Goal: Task Accomplishment & Management: Manage account settings

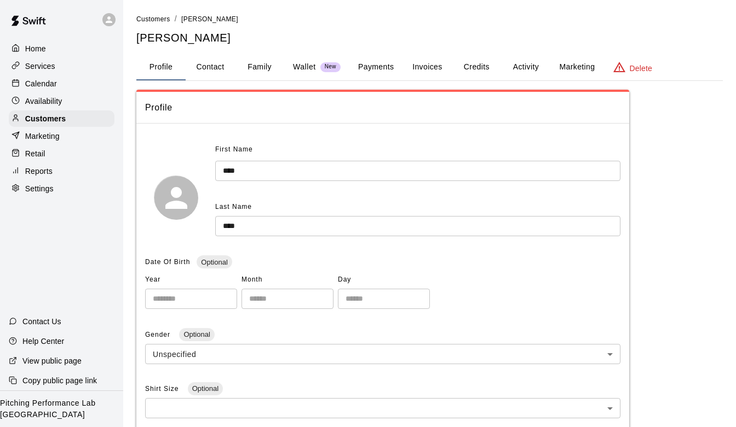
click at [33, 79] on p "Calendar" at bounding box center [41, 83] width 32 height 11
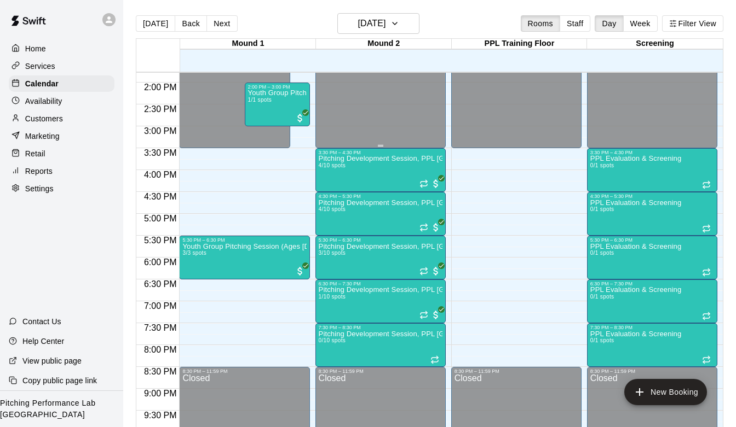
scroll to position [604, 0]
click at [346, 152] on div "3:30 PM – 4:30 PM" at bounding box center [381, 151] width 124 height 5
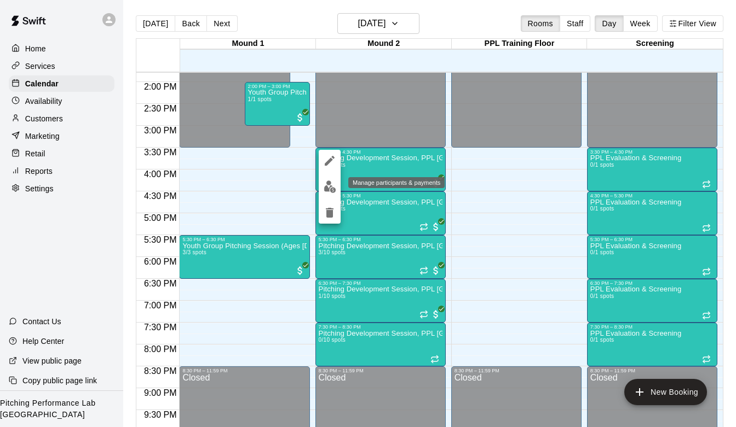
click at [326, 182] on img "edit" at bounding box center [329, 187] width 13 height 13
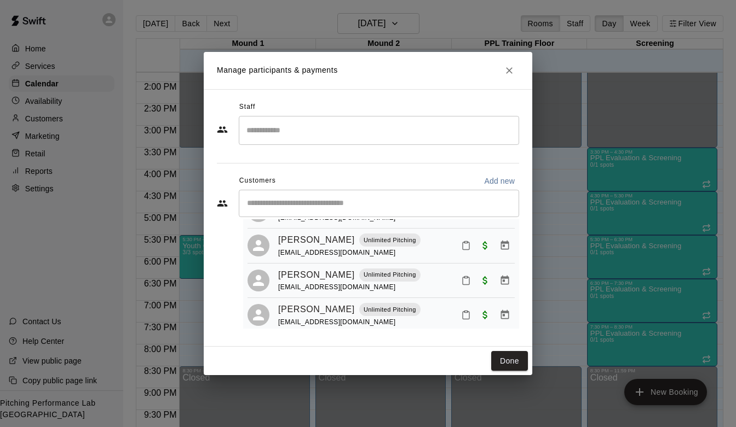
scroll to position [62, 0]
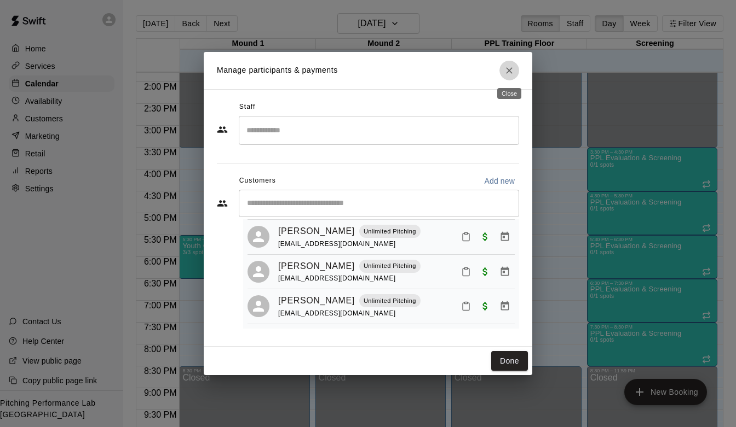
click at [507, 77] on button "Close" at bounding box center [509, 71] width 20 height 20
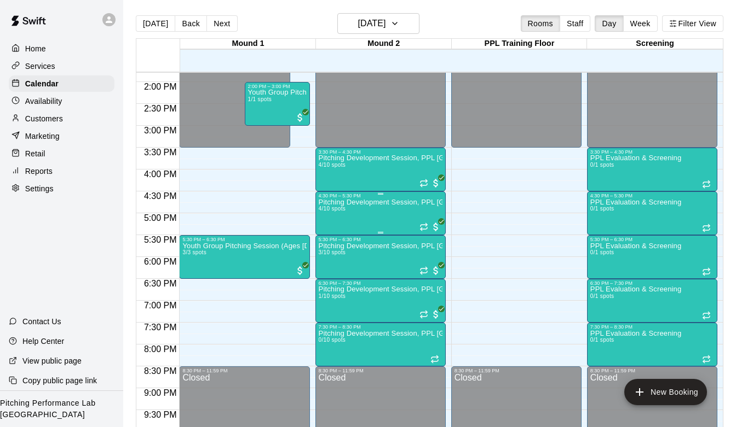
click at [359, 217] on div "Pitching Development Session, PPL Louisville (Ages 13+) 4/10 spots" at bounding box center [381, 412] width 124 height 427
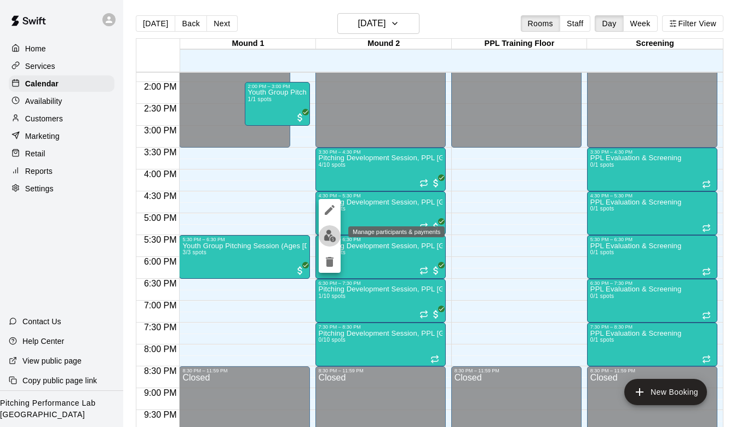
click at [329, 230] on img "edit" at bounding box center [329, 236] width 13 height 13
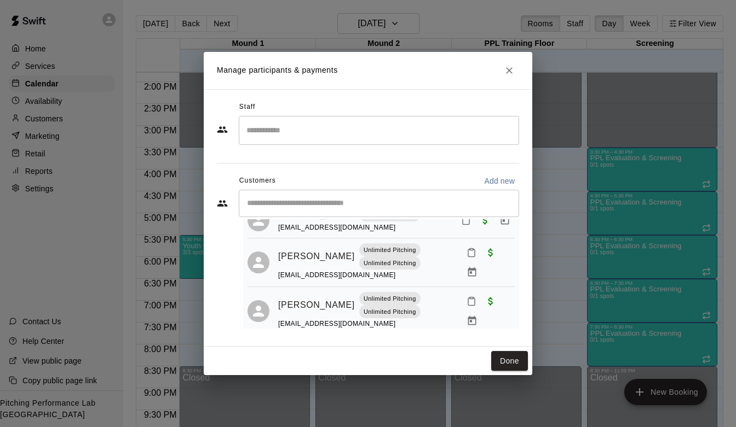
scroll to position [90, 0]
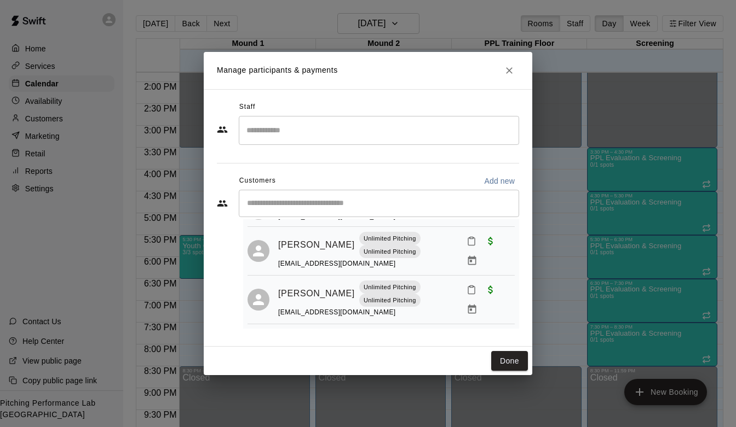
click at [506, 73] on icon "Close" at bounding box center [509, 70] width 7 height 7
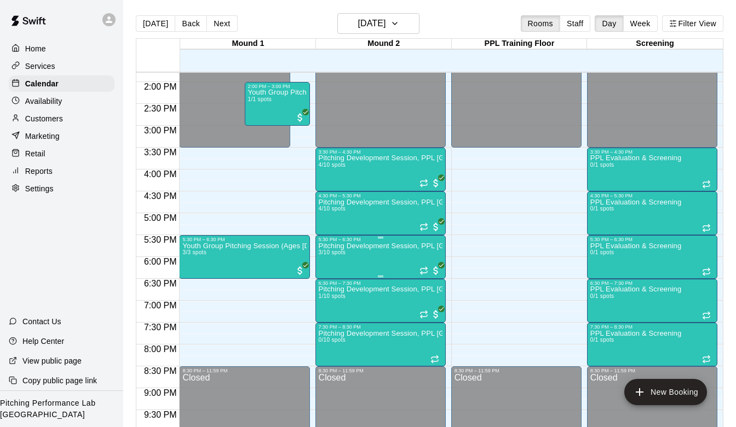
click at [327, 282] on img "edit" at bounding box center [329, 280] width 13 height 13
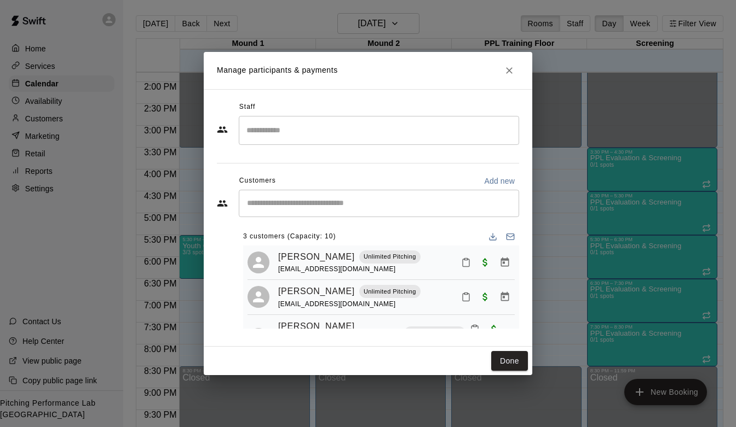
scroll to position [27, 0]
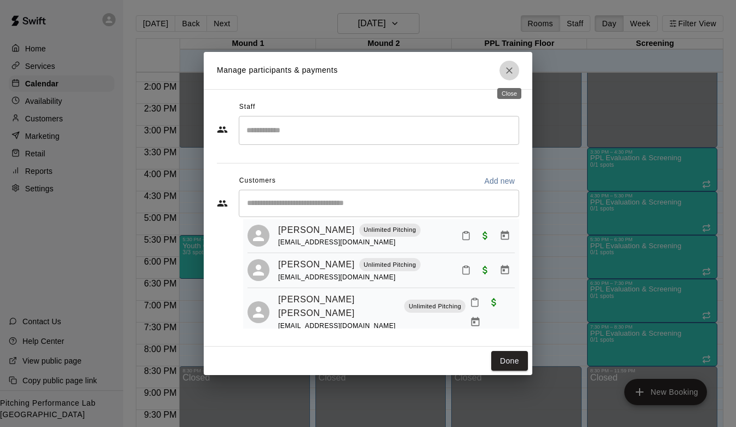
click at [510, 72] on icon "Close" at bounding box center [509, 70] width 11 height 11
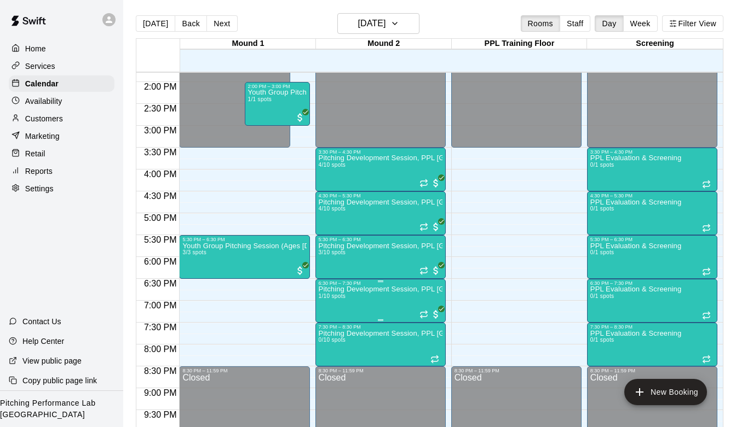
click at [333, 322] on img "edit" at bounding box center [329, 323] width 13 height 13
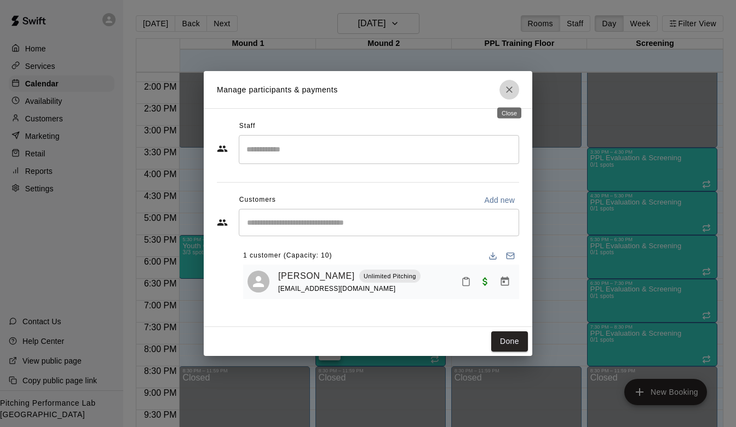
click at [509, 96] on button "Close" at bounding box center [509, 90] width 20 height 20
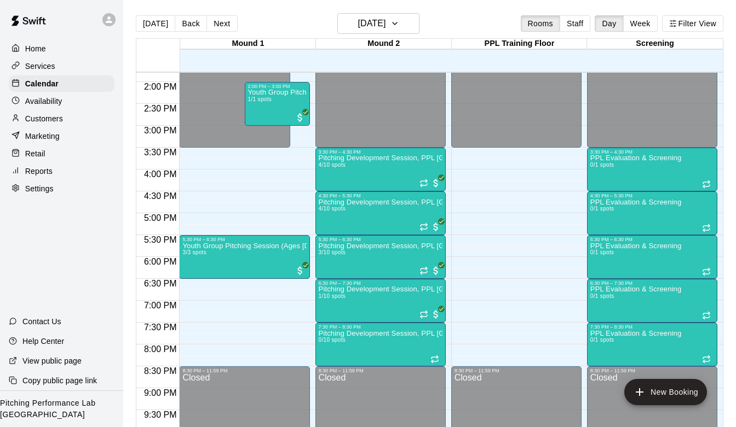
click at [61, 115] on p "Customers" at bounding box center [44, 118] width 38 height 11
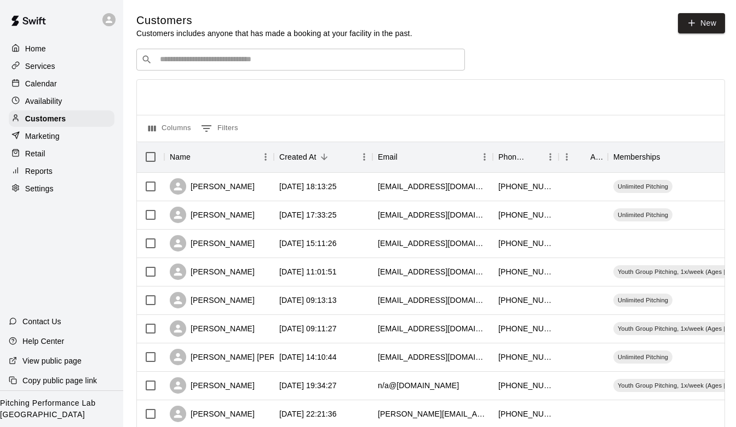
click at [236, 62] on input "Search customers by name or email" at bounding box center [308, 59] width 303 height 11
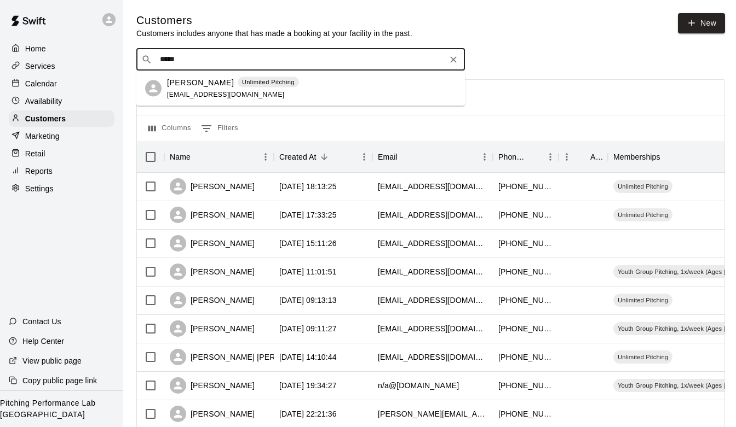
type input "****"
click at [196, 84] on p "[PERSON_NAME]" at bounding box center [200, 82] width 67 height 11
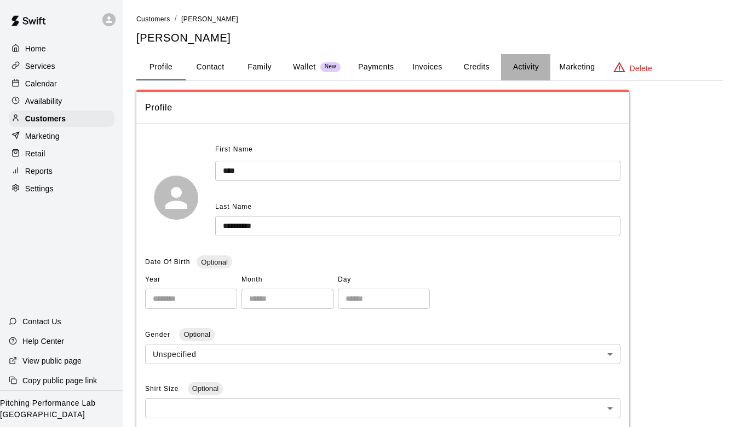
click at [518, 66] on button "Activity" at bounding box center [525, 67] width 49 height 26
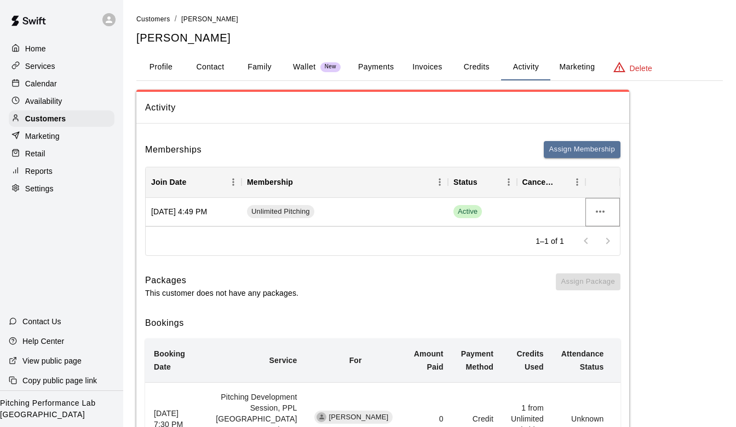
click at [603, 215] on icon "more actions" at bounding box center [599, 211] width 13 height 13
click at [608, 252] on li "Cancel" at bounding box center [622, 253] width 62 height 18
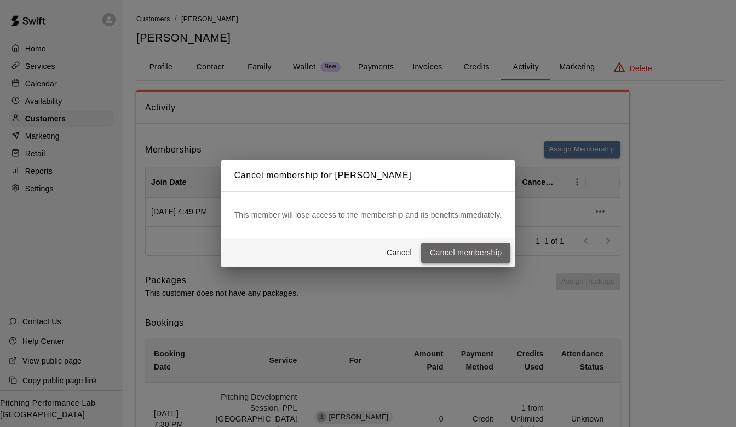
click at [490, 245] on button "Cancel membership" at bounding box center [465, 253] width 89 height 20
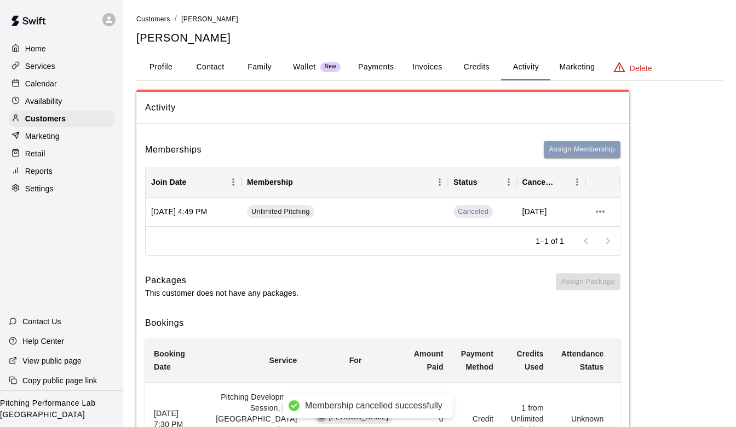
click at [574, 154] on button "Assign Membership" at bounding box center [582, 149] width 77 height 17
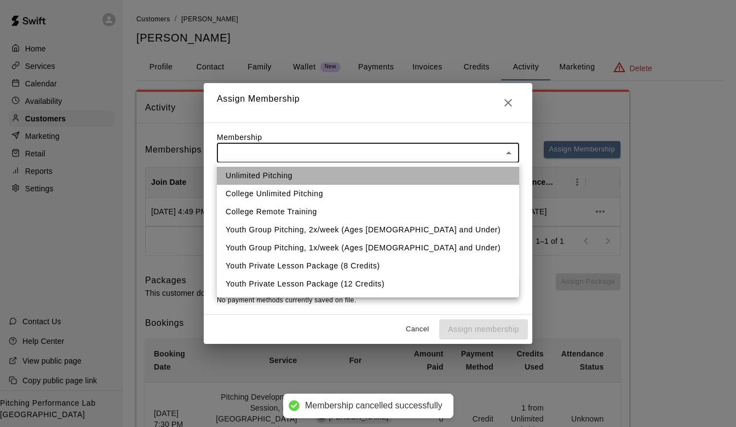
click at [342, 168] on li "Unlimited Pitching" at bounding box center [368, 176] width 302 height 18
type input "**********"
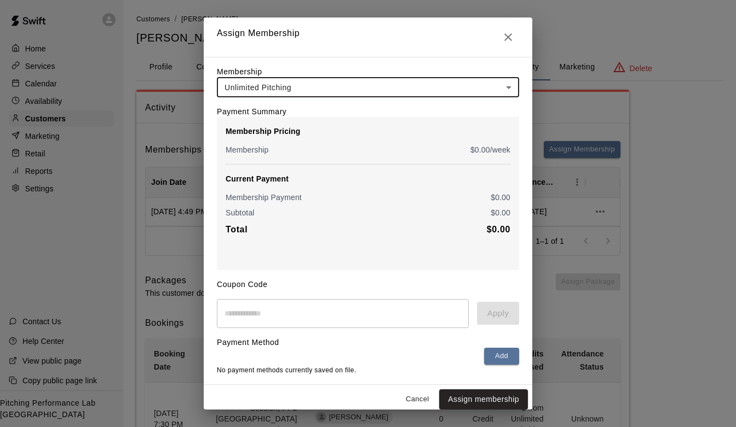
scroll to position [6, 0]
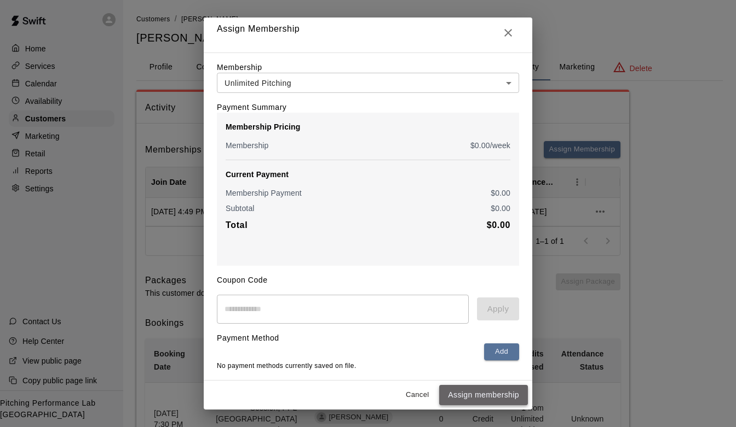
click at [504, 391] on button "Assign membership" at bounding box center [483, 395] width 89 height 20
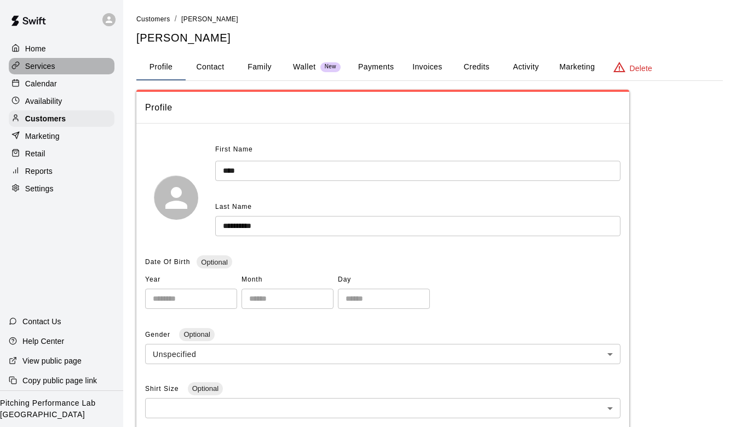
click at [55, 61] on p "Services" at bounding box center [40, 66] width 30 height 11
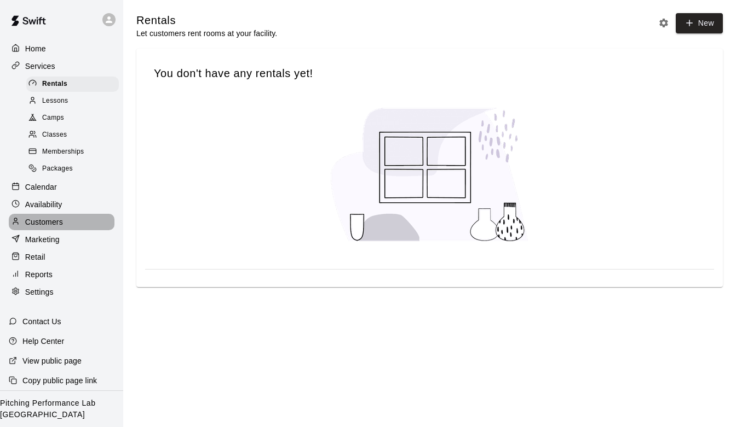
click at [57, 214] on div "Customers" at bounding box center [62, 222] width 106 height 16
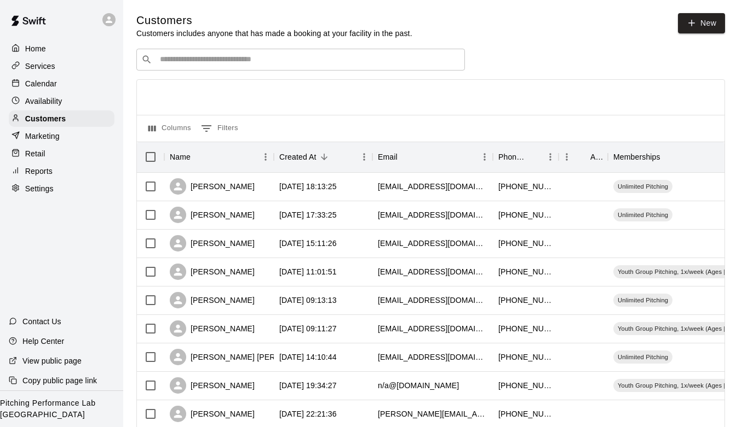
click at [64, 85] on div "Calendar" at bounding box center [62, 84] width 106 height 16
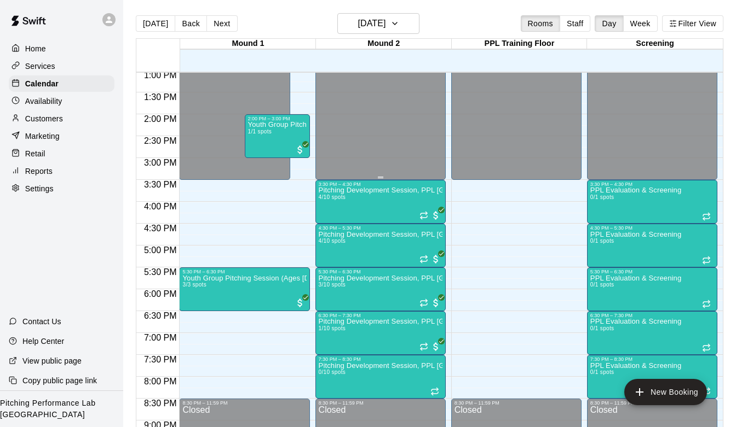
scroll to position [575, 0]
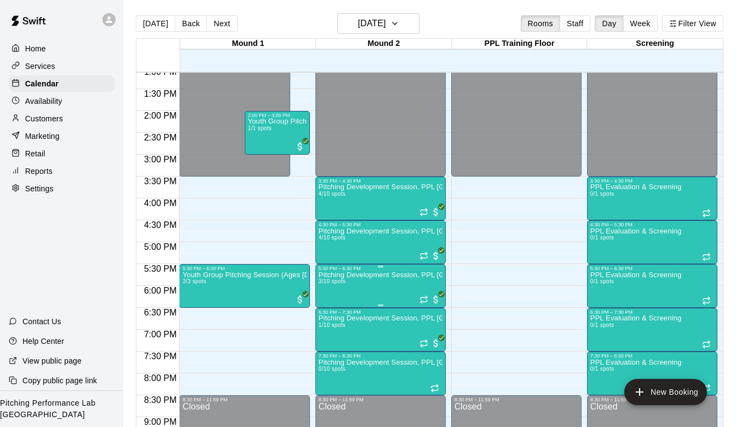
click at [330, 308] on img "edit" at bounding box center [329, 309] width 13 height 13
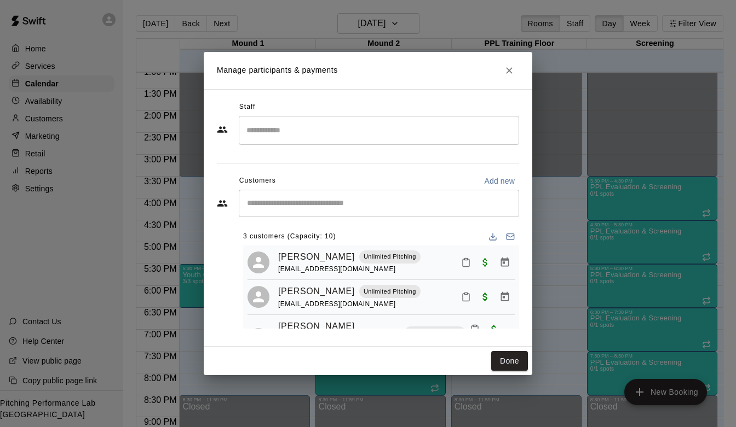
click at [308, 206] on input "Start typing to search customers..." at bounding box center [379, 203] width 270 height 11
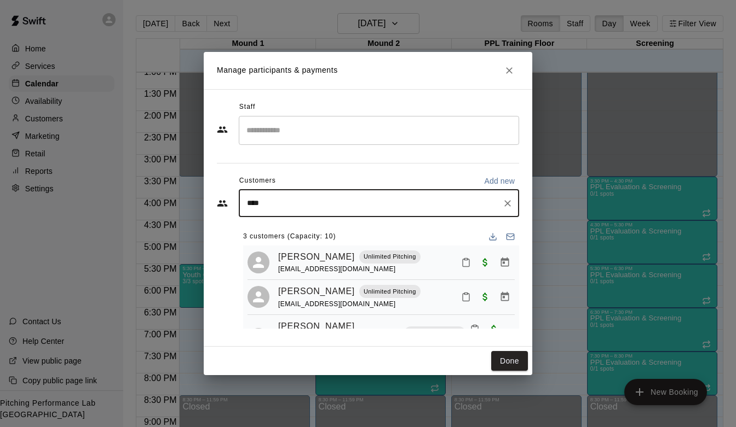
type input "*****"
click at [308, 238] on span "[EMAIL_ADDRESS][DOMAIN_NAME]" at bounding box center [328, 240] width 118 height 8
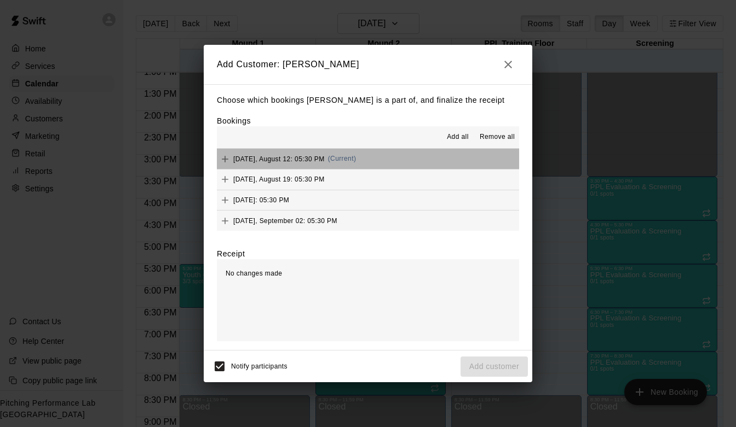
click at [380, 158] on button "[DATE], August 12: 05:30 PM (Current)" at bounding box center [368, 159] width 302 height 20
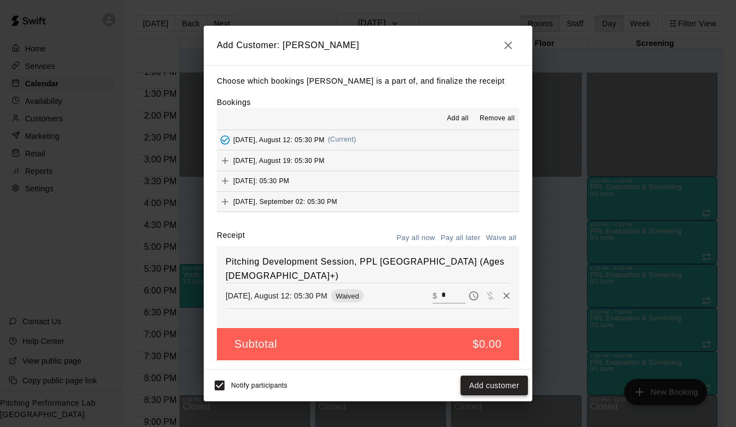
click at [489, 382] on button "Add customer" at bounding box center [493, 386] width 67 height 20
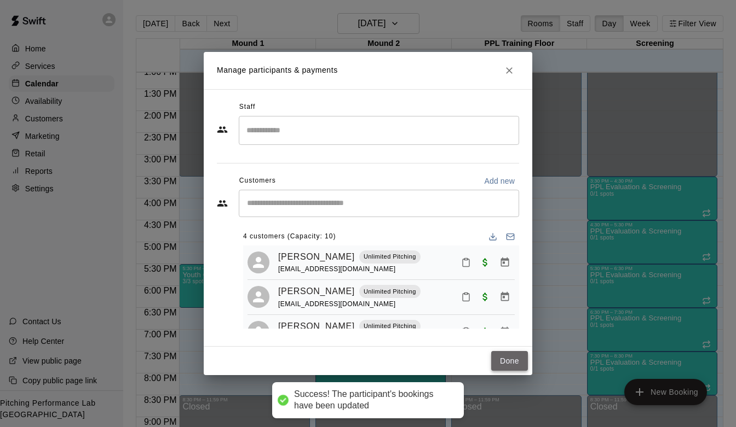
click at [508, 358] on button "Done" at bounding box center [509, 361] width 37 height 20
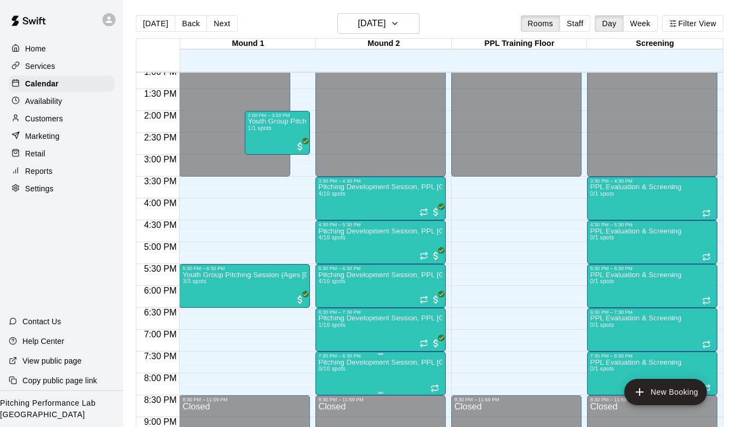
click at [326, 408] on icon "delete" at bounding box center [329, 407] width 13 height 13
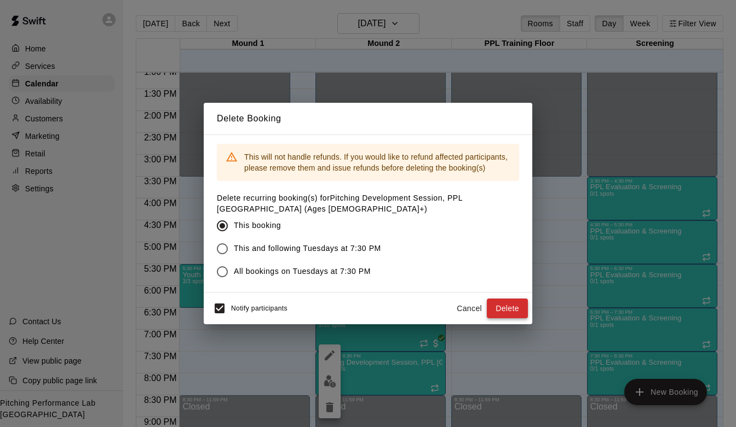
click at [498, 305] on button "Delete" at bounding box center [507, 309] width 41 height 20
